Goal: Find specific page/section: Find specific page/section

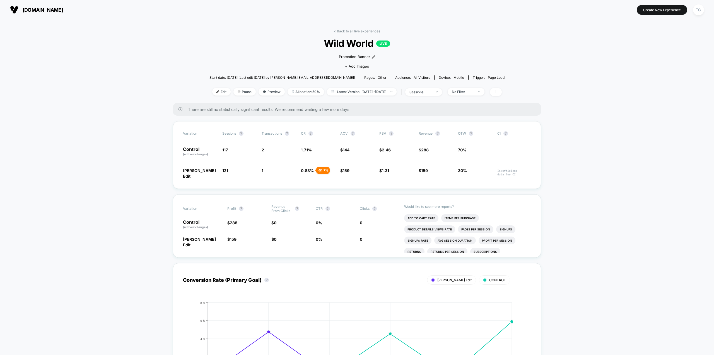
click at [35, 9] on span "[DOMAIN_NAME]" at bounding box center [43, 10] width 40 height 6
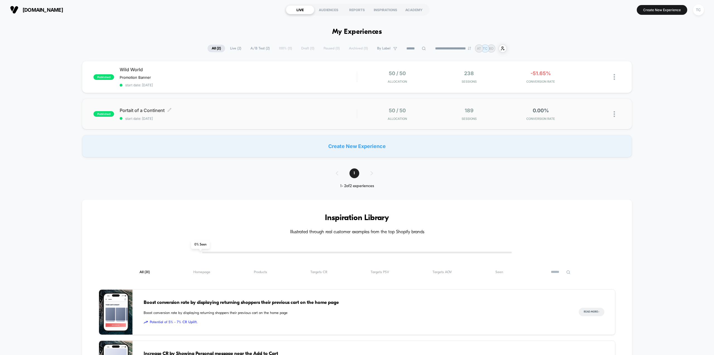
click at [153, 109] on span "Portait of a Continent Click to edit experience details" at bounding box center [238, 110] width 237 height 6
